Goal: Information Seeking & Learning: Learn about a topic

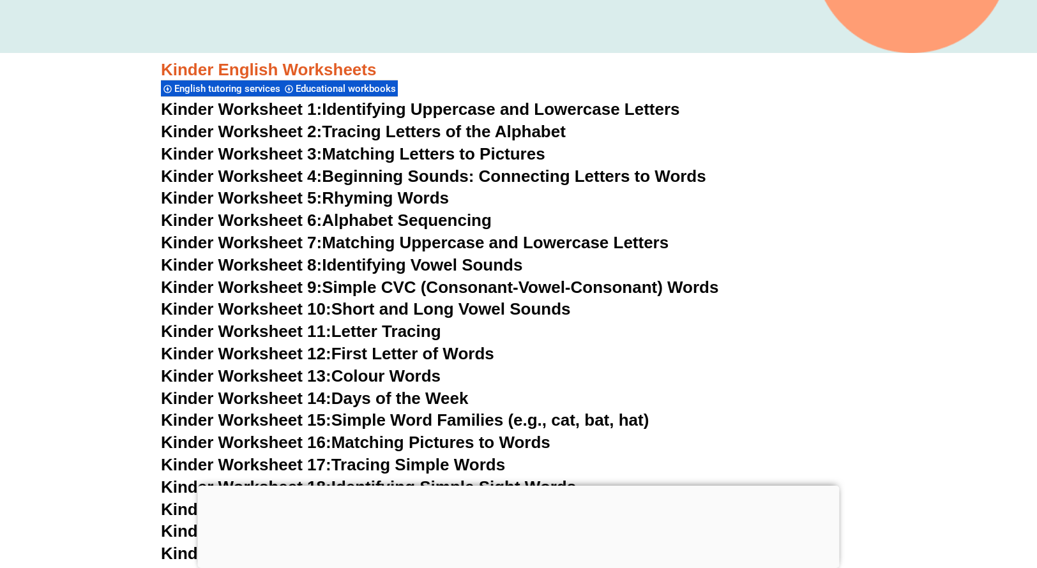
scroll to position [488, 0]
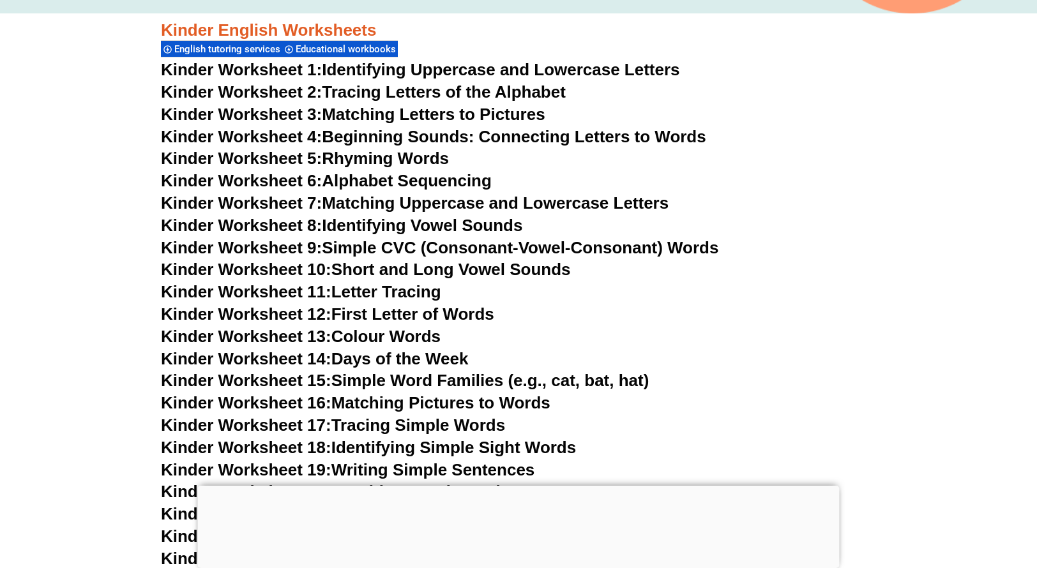
click at [513, 486] on div at bounding box center [519, 486] width 642 height 0
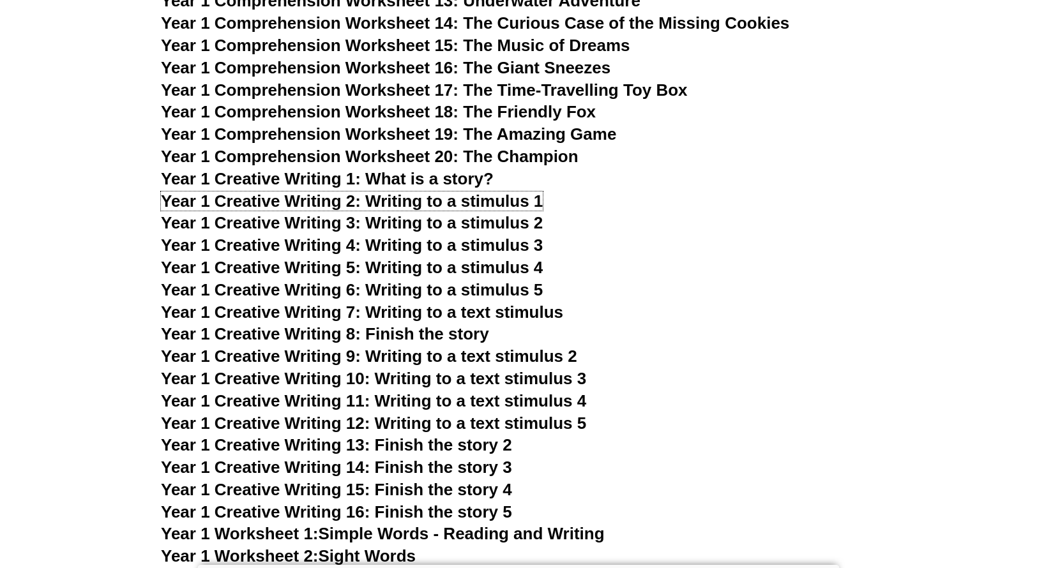
scroll to position [1966, 0]
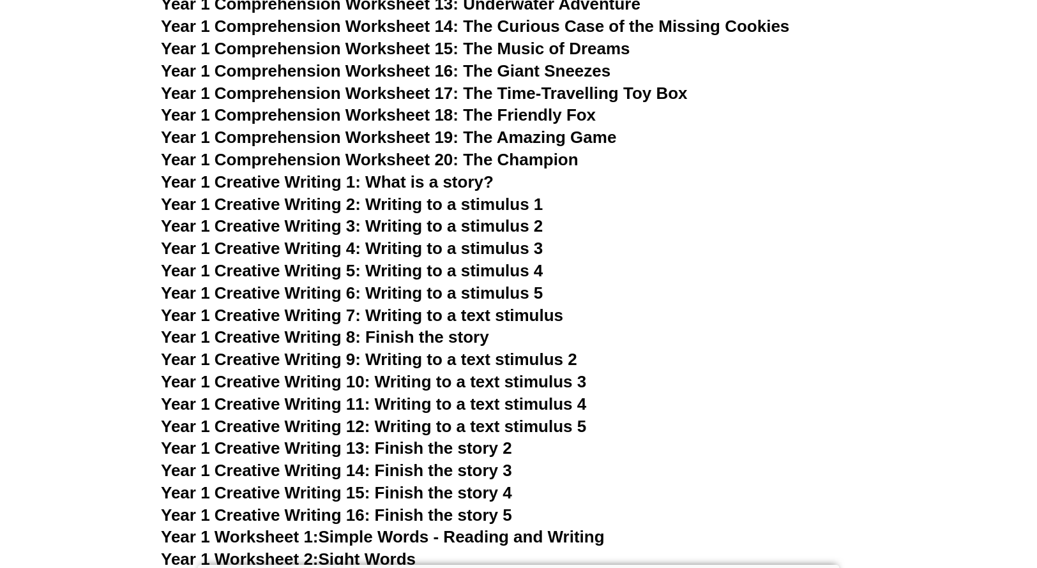
click at [437, 224] on span "Year 1 Creative Writing 3: Writing to a stimulus 2" at bounding box center [352, 225] width 382 height 19
click at [465, 243] on span "Year 1 Creative Writing 4: Writing to a stimulus 3" at bounding box center [352, 248] width 382 height 19
click at [439, 270] on span "Year 1 Creative Writing 5: Writing to a stimulus 4" at bounding box center [352, 270] width 382 height 19
click at [490, 293] on span "Year 1 Creative Writing 6: Writing to a stimulus 5" at bounding box center [352, 293] width 382 height 19
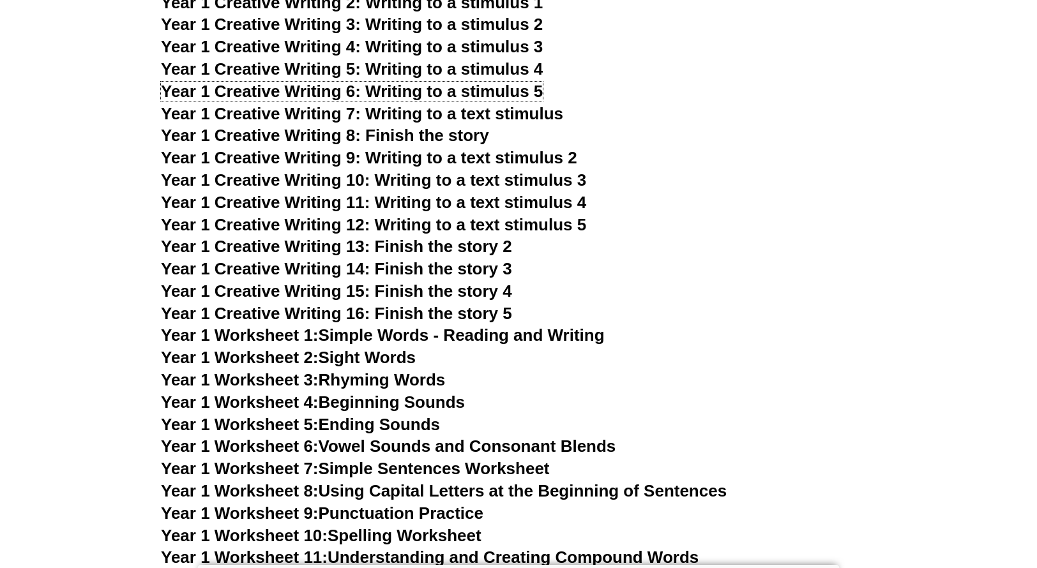
scroll to position [2166, 0]
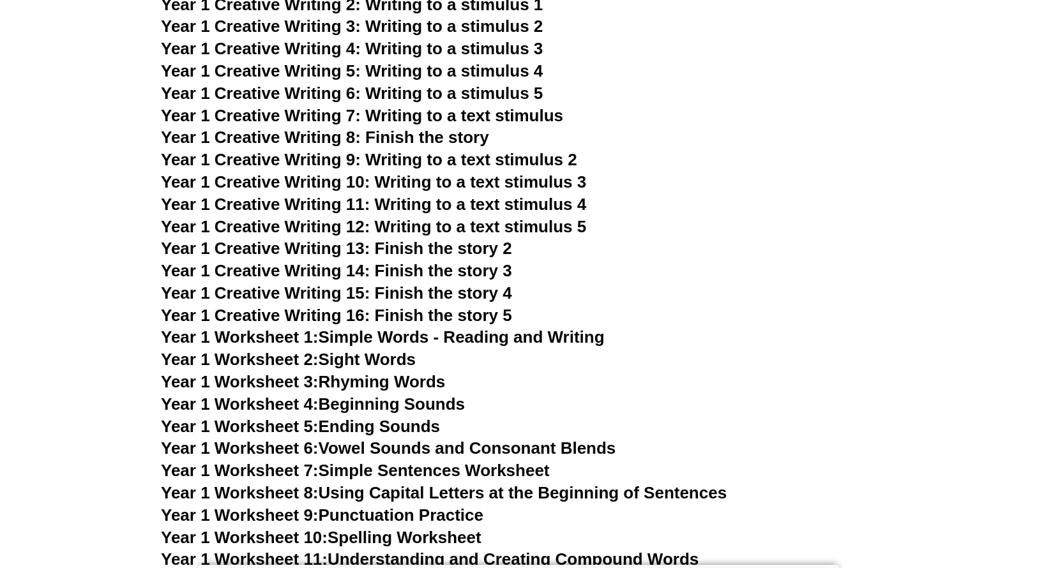
click at [455, 118] on span "Year 1 Creative Writing 7: Writing to a text stimulus" at bounding box center [362, 115] width 402 height 19
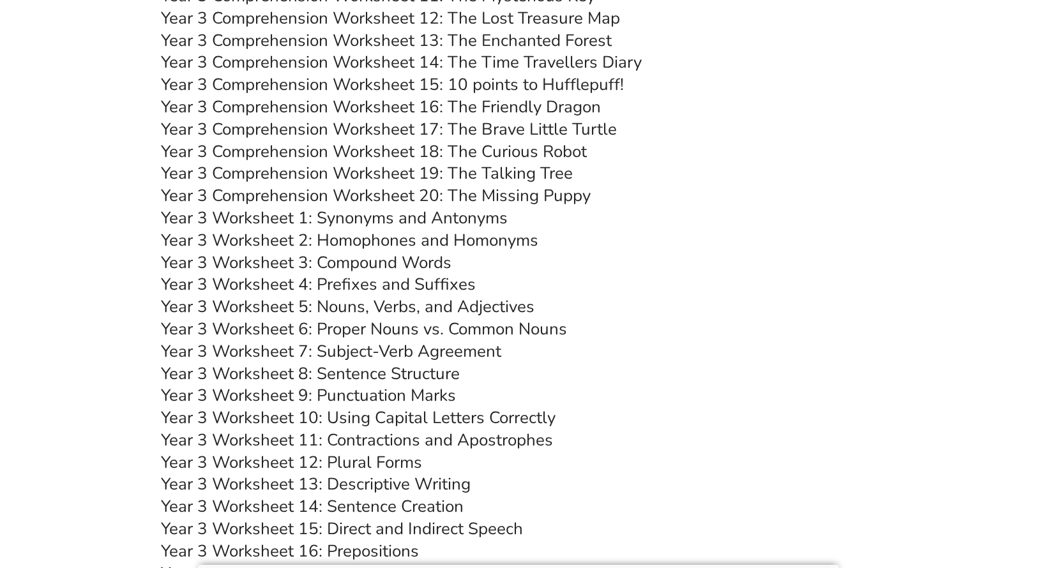
scroll to position [4534, 0]
click at [457, 305] on link "Year 3 Worksheet 5: Nouns, Verbs, and Adjectives" at bounding box center [348, 307] width 374 height 22
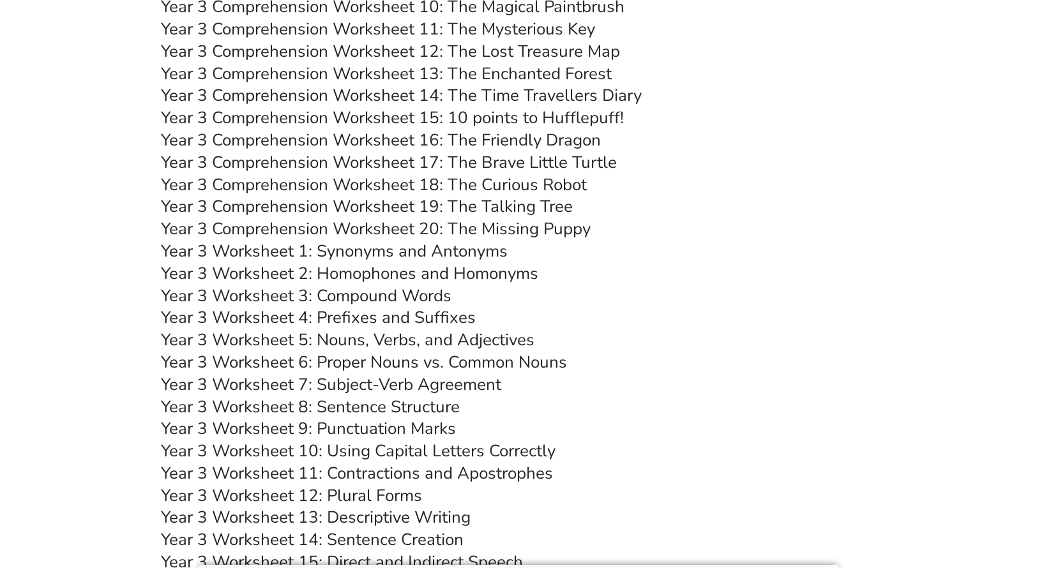
scroll to position [941, 0]
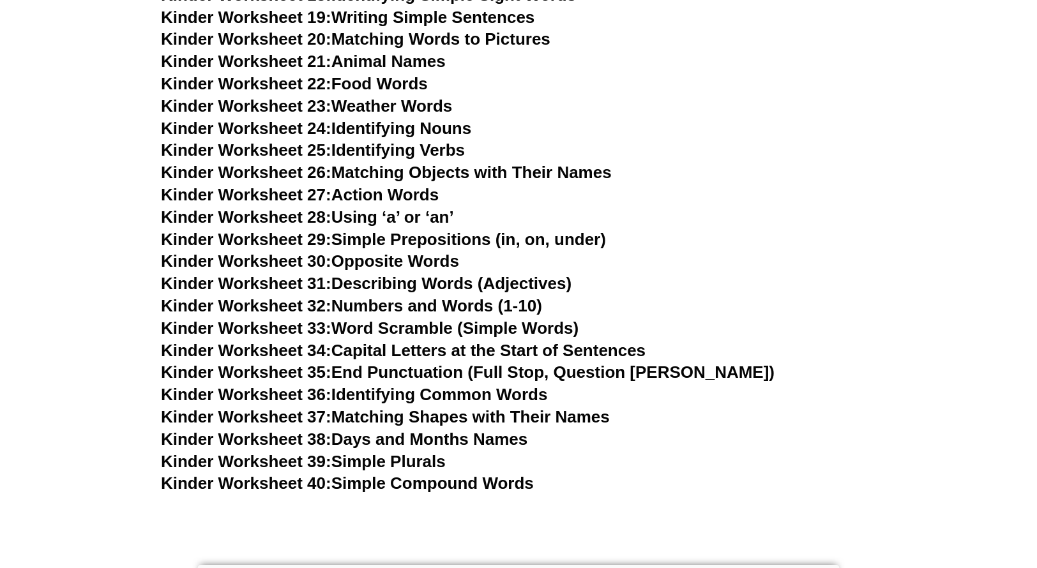
drag, startPoint x: 393, startPoint y: 283, endPoint x: 705, endPoint y: 263, distance: 312.9
click at [705, 263] on h3 "Kinder Worksheet 30: Opposite Words" at bounding box center [518, 262] width 715 height 22
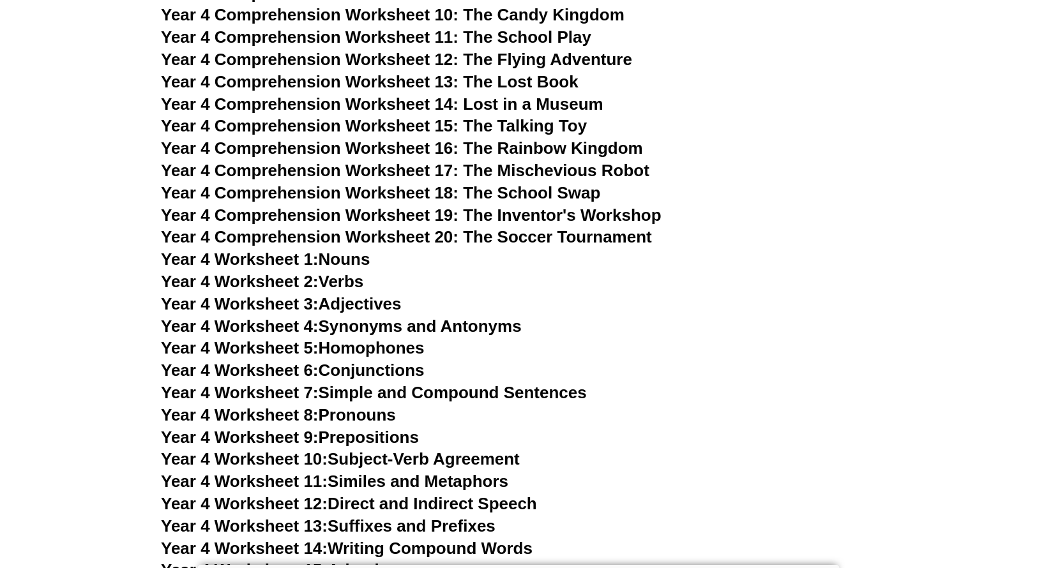
scroll to position [5436, 0]
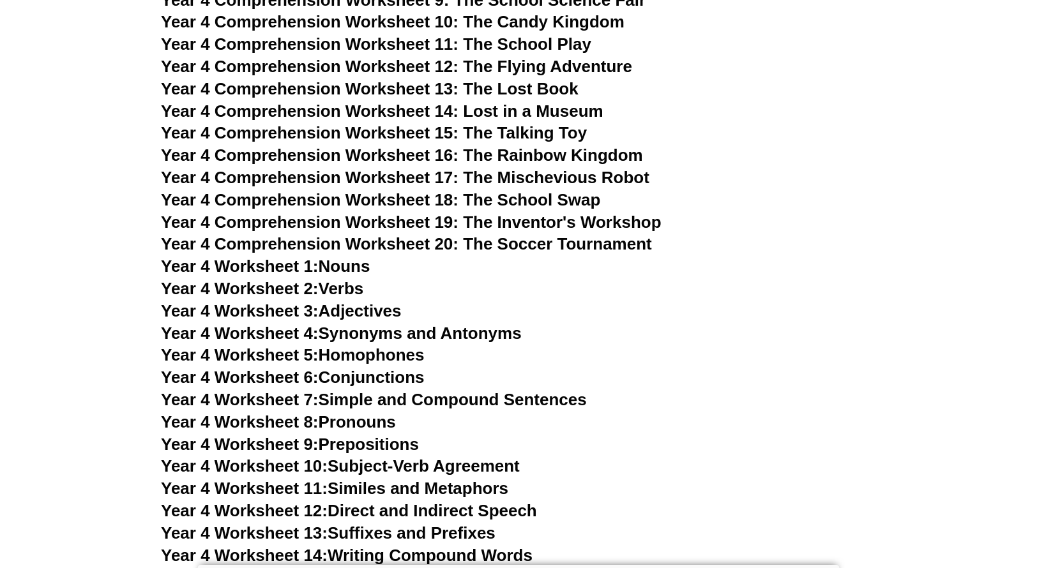
click at [657, 13] on h3 "Year 4 Comprehension Worksheet 10: The Candy Kingdom" at bounding box center [518, 22] width 715 height 22
